Goal: Task Accomplishment & Management: Manage account settings

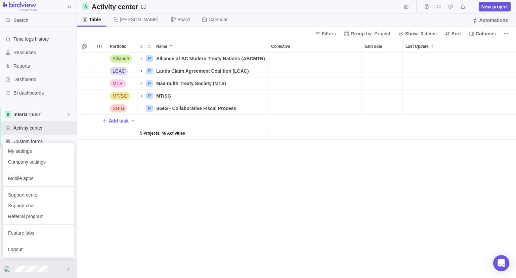
scroll to position [220, 434]
click at [38, 151] on span "My settings" at bounding box center [38, 151] width 60 height 7
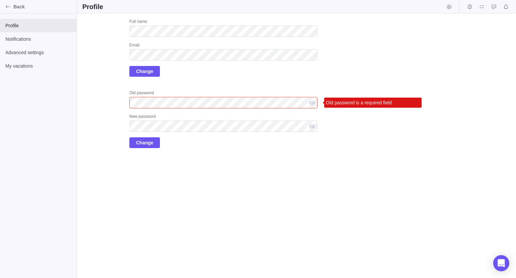
click at [102, 124] on div "Upload Full name Email Change Old password Old password is a required field New…" at bounding box center [199, 83] width 235 height 129
click at [313, 101] on div at bounding box center [312, 102] width 11 height 11
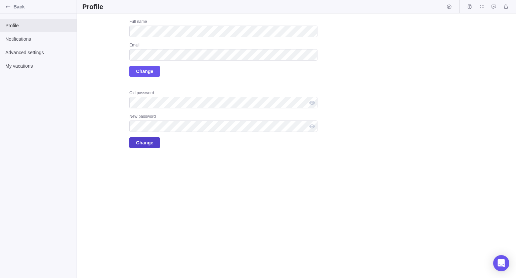
click at [152, 145] on span "Change" at bounding box center [144, 142] width 17 height 8
click at [186, 229] on div "Upload Full name Email Change Old password New password Change" at bounding box center [296, 145] width 439 height 264
click at [142, 144] on span "Change" at bounding box center [144, 142] width 17 height 8
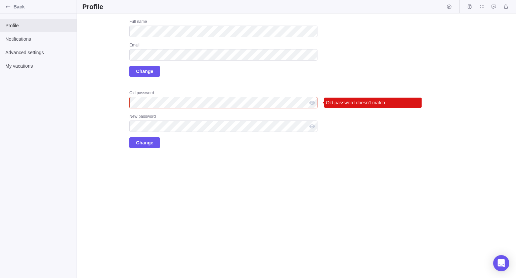
click at [162, 174] on div "Upload Full name Email Change Old password Old password doesn't match New passw…" at bounding box center [296, 145] width 439 height 264
click at [8, 8] on icon "Back" at bounding box center [7, 6] width 5 height 5
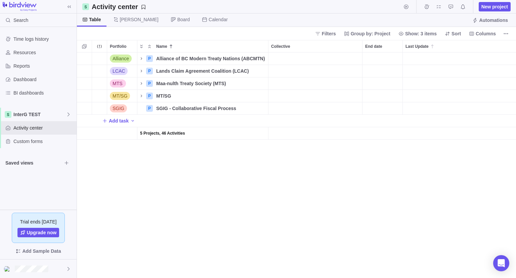
scroll to position [220, 434]
